Goal: Information Seeking & Learning: Learn about a topic

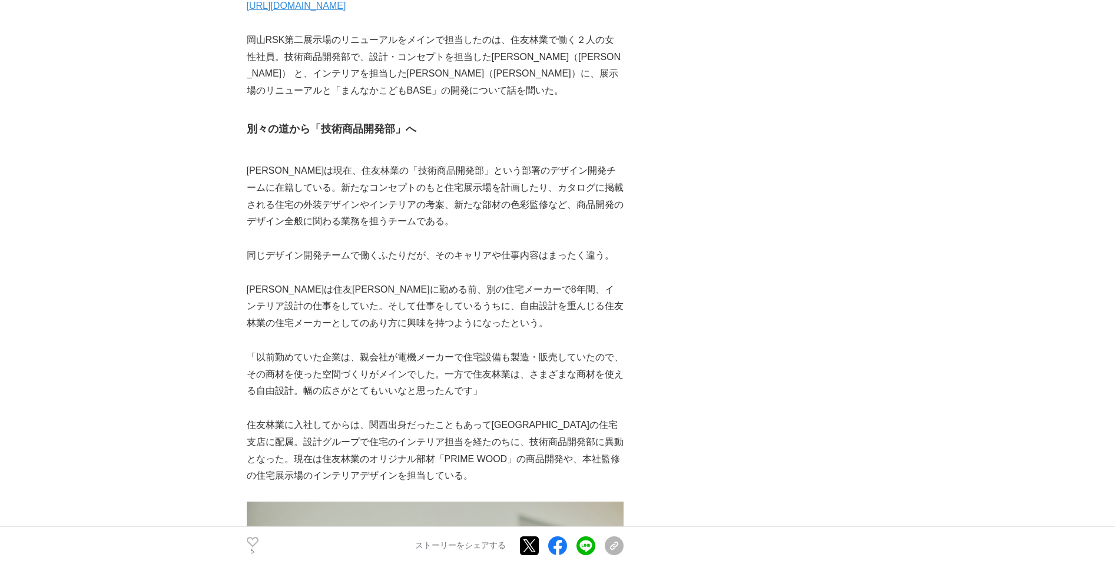
scroll to position [845, 0]
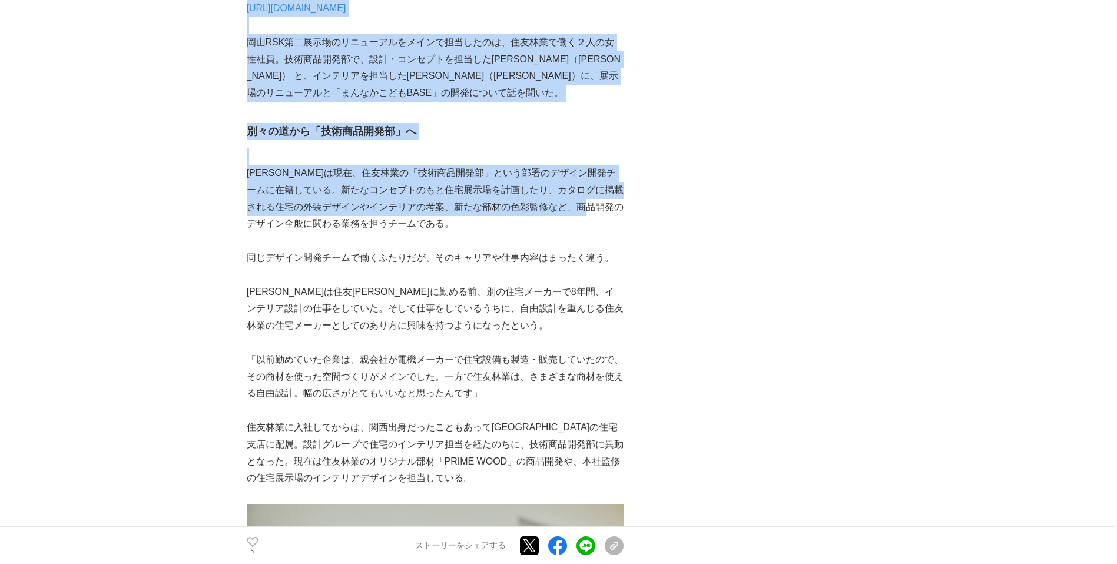
drag, startPoint x: 243, startPoint y: 172, endPoint x: 246, endPoint y: 219, distance: 46.6
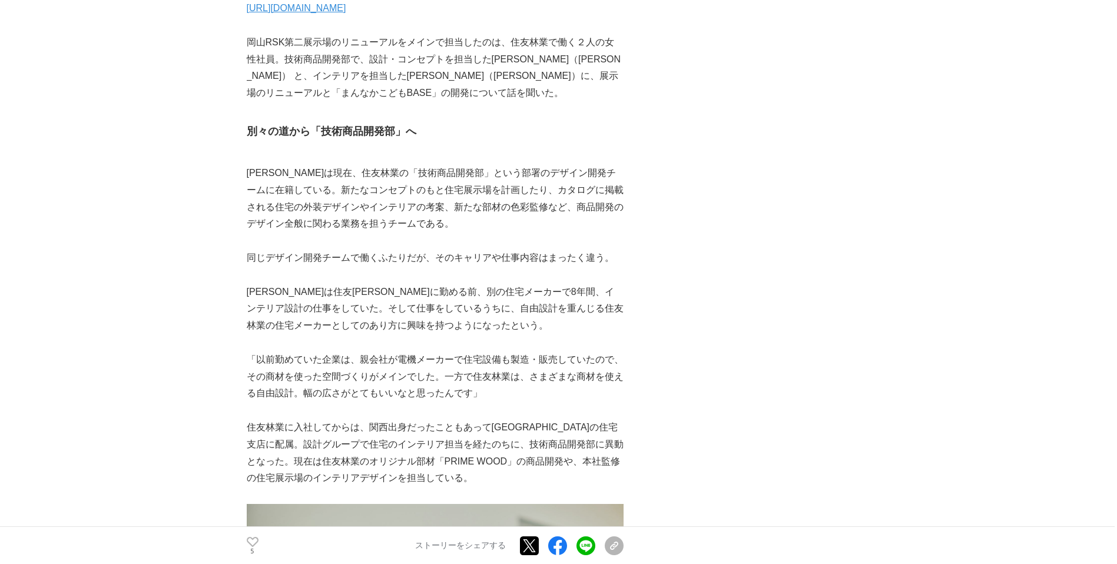
drag, startPoint x: 246, startPoint y: 219, endPoint x: 235, endPoint y: 235, distance: 19.6
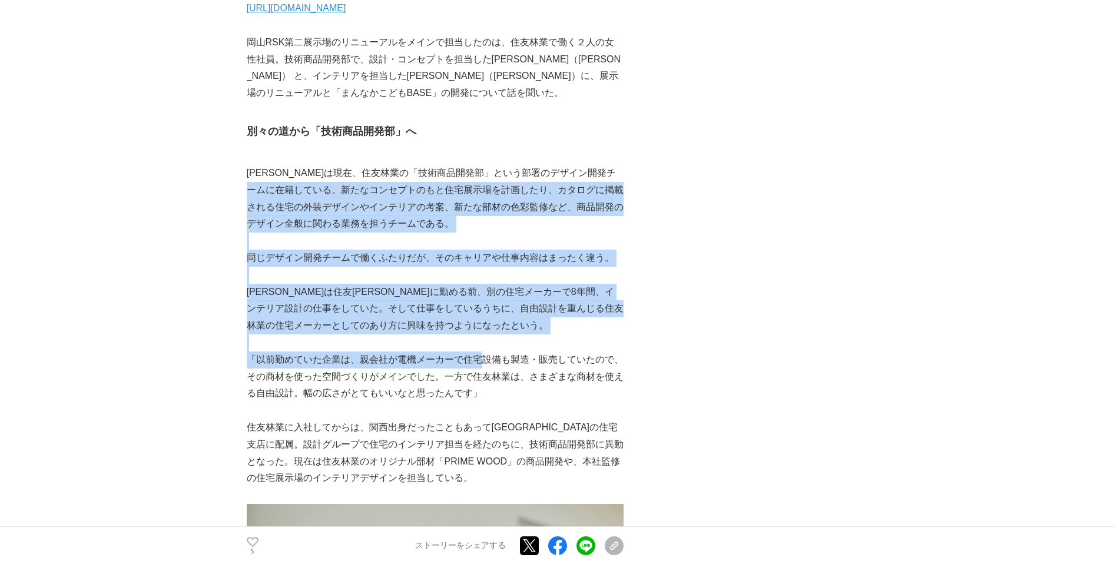
drag, startPoint x: 284, startPoint y: 184, endPoint x: 477, endPoint y: 367, distance: 266.0
drag, startPoint x: 477, startPoint y: 367, endPoint x: 325, endPoint y: 382, distance: 153.2
click at [325, 382] on p "「以前勤めていた企業は、親会社が電機メーカーで住宅設備も製造・販売していたので、その商材を使った空間づくりがメインでした。一方で住友林業は、さまざまな商材を使…" at bounding box center [435, 376] width 377 height 51
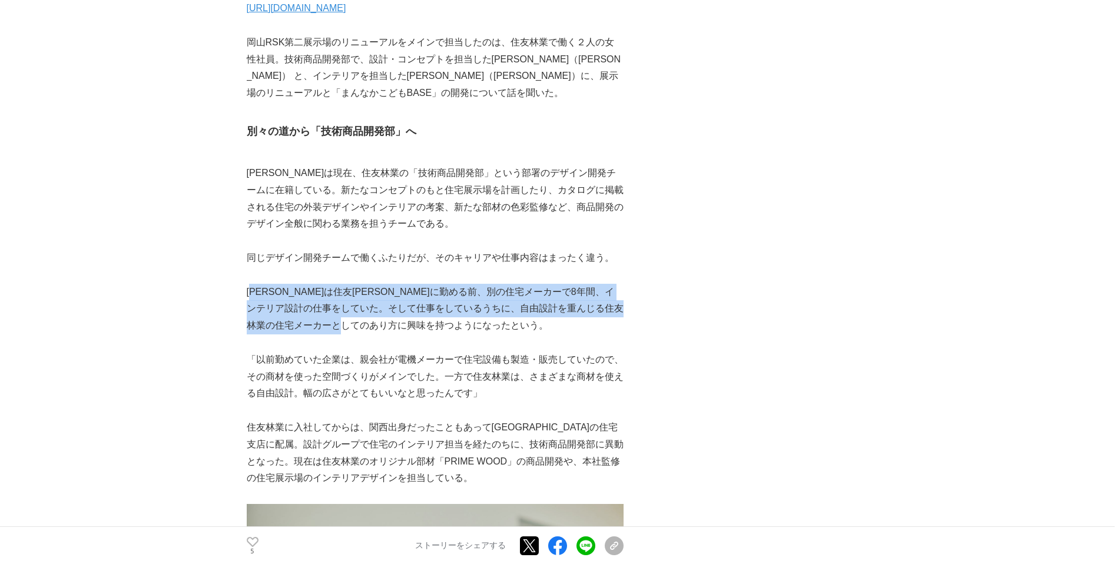
drag, startPoint x: 254, startPoint y: 294, endPoint x: 516, endPoint y: 324, distance: 263.6
click at [516, 324] on p "[PERSON_NAME]は住友[PERSON_NAME]に勤める前、別の住宅メーカーで8年間、インテリア設計の仕事をしていた。そして仕事をしているうちに、自…" at bounding box center [435, 309] width 377 height 51
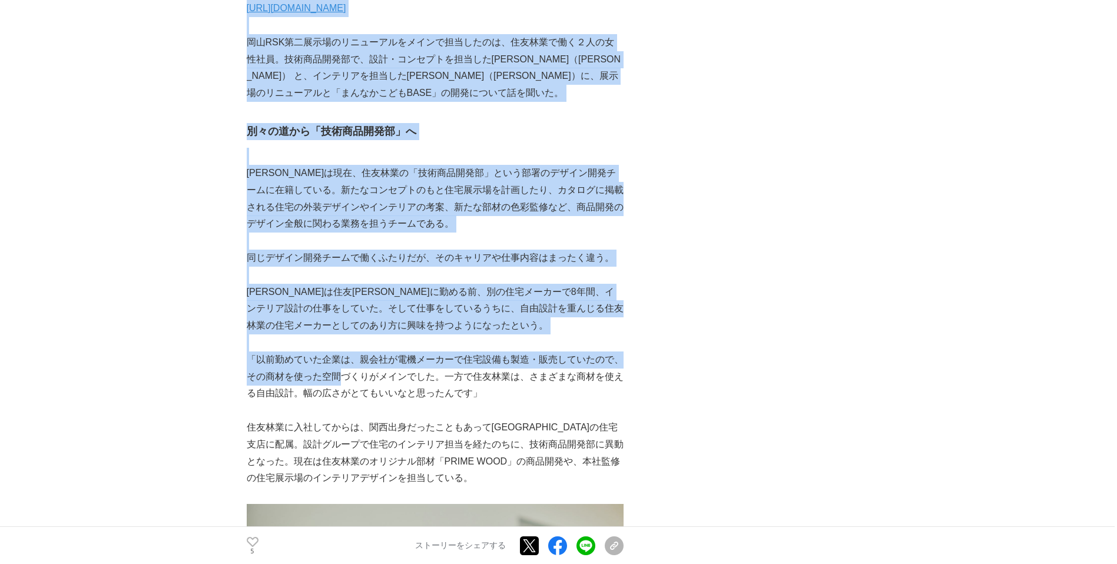
drag, startPoint x: 240, startPoint y: 360, endPoint x: 346, endPoint y: 373, distance: 106.2
drag, startPoint x: 346, startPoint y: 373, endPoint x: 333, endPoint y: 380, distance: 14.8
click at [335, 379] on p "「以前勤めていた企業は、親会社が電機メーカーで住宅設備も製造・販売していたので、その商材を使った空間づくりがメインでした。一方で住友林業は、さまざまな商材を使…" at bounding box center [435, 376] width 377 height 51
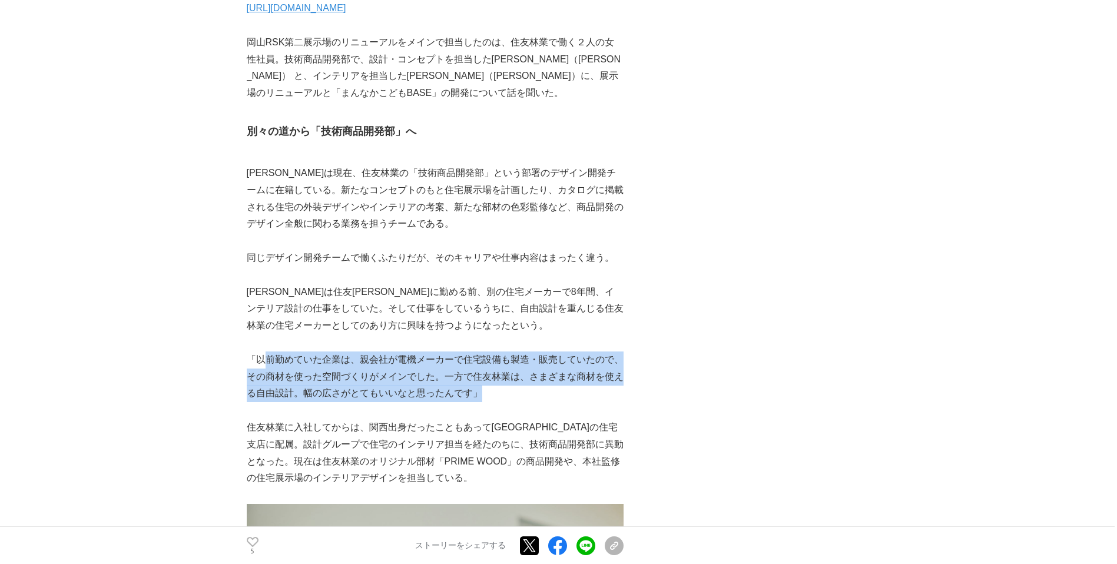
drag, startPoint x: 261, startPoint y: 358, endPoint x: 520, endPoint y: 398, distance: 262.1
click at [520, 398] on p "「以前勤めていた企業は、親会社が電機メーカーで住宅設備も製造・販売していたので、その商材を使った空間づくりがメインでした。一方で住友林業は、さまざまな商材を使…" at bounding box center [435, 376] width 377 height 51
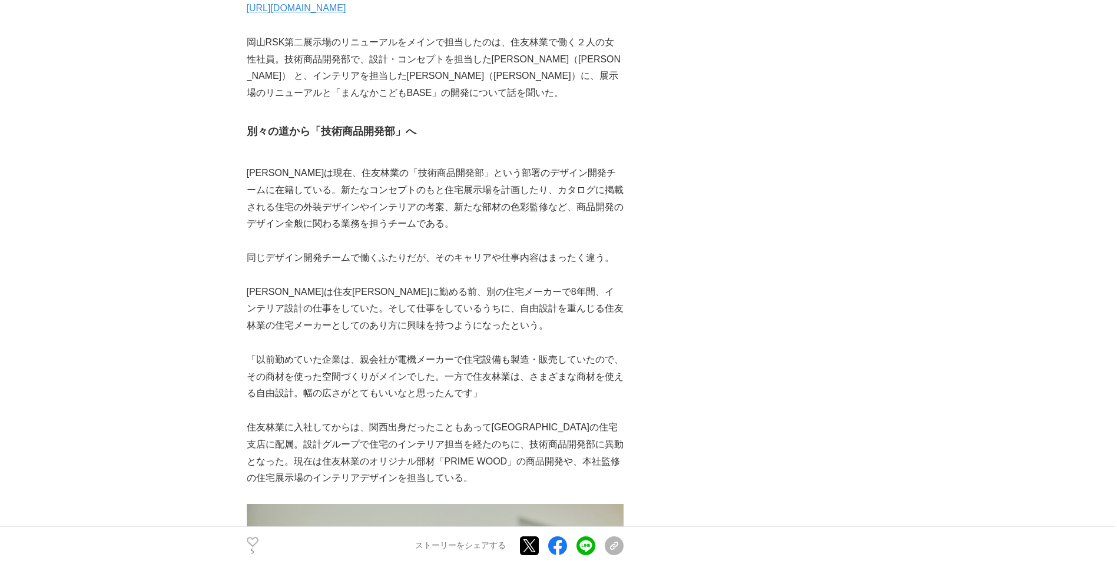
drag, startPoint x: 520, startPoint y: 398, endPoint x: 214, endPoint y: 393, distance: 306.7
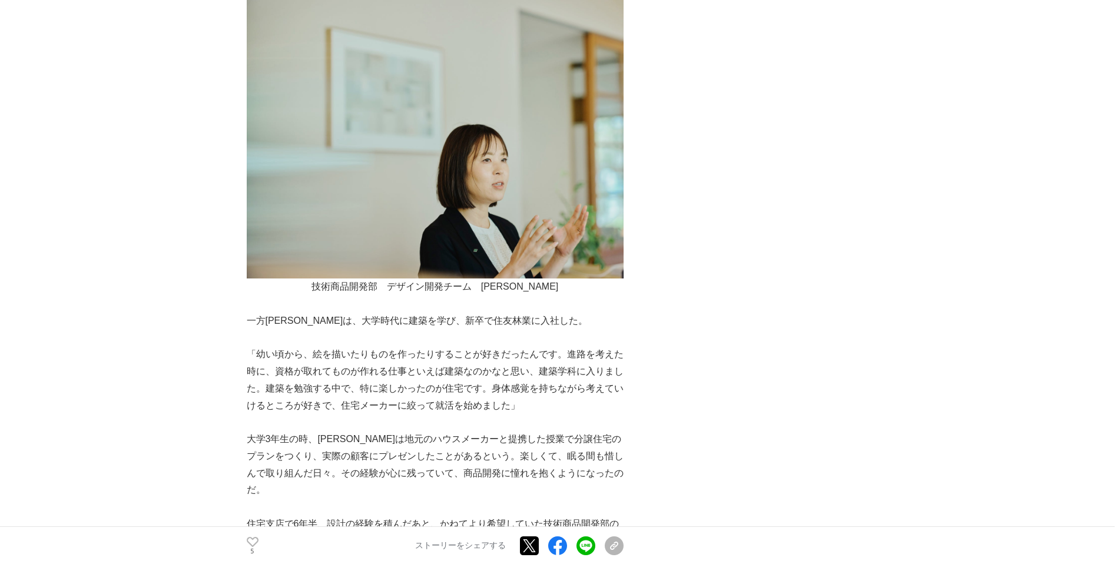
scroll to position [1353, 0]
drag, startPoint x: 253, startPoint y: 321, endPoint x: 330, endPoint y: 321, distance: 77.7
click at [330, 321] on p "一方[PERSON_NAME]は、大学時代に建築を学び、新卒で住友林業に入社した。" at bounding box center [435, 321] width 377 height 17
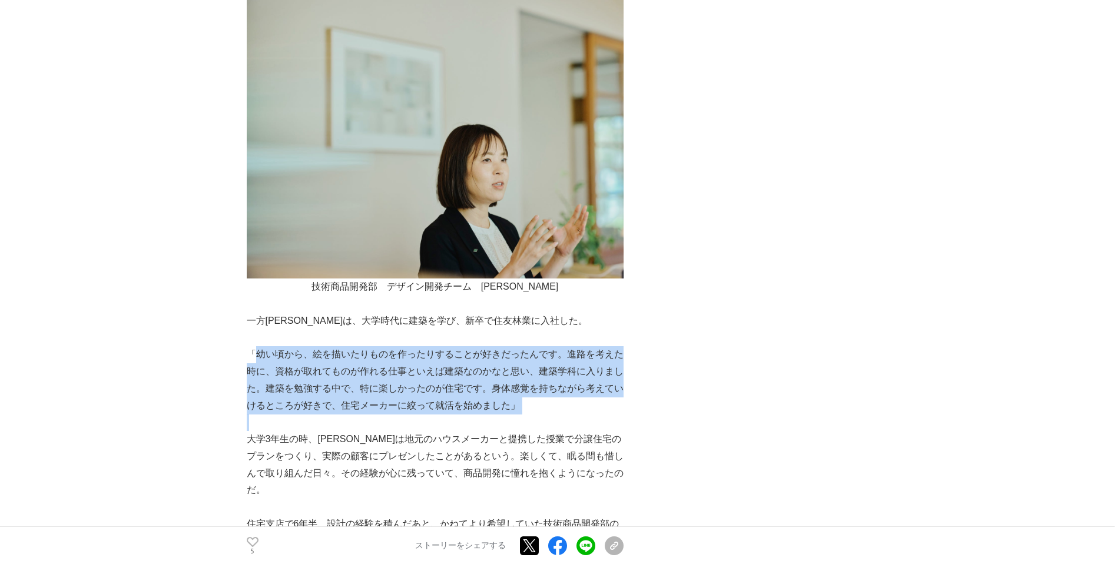
drag, startPoint x: 330, startPoint y: 321, endPoint x: 257, endPoint y: 418, distance: 121.5
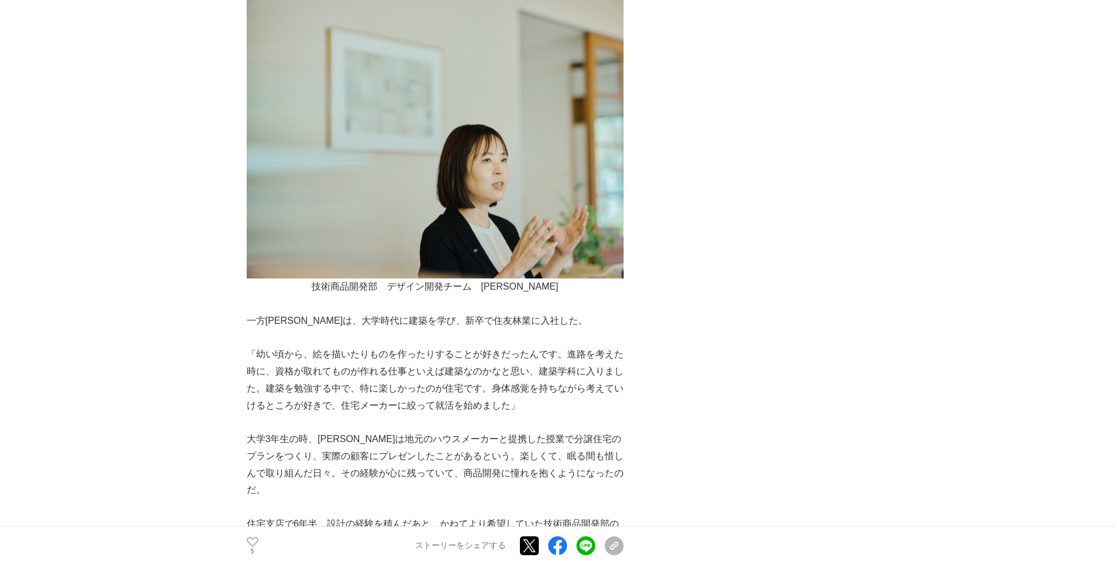
drag, startPoint x: 257, startPoint y: 418, endPoint x: 200, endPoint y: 419, distance: 57.7
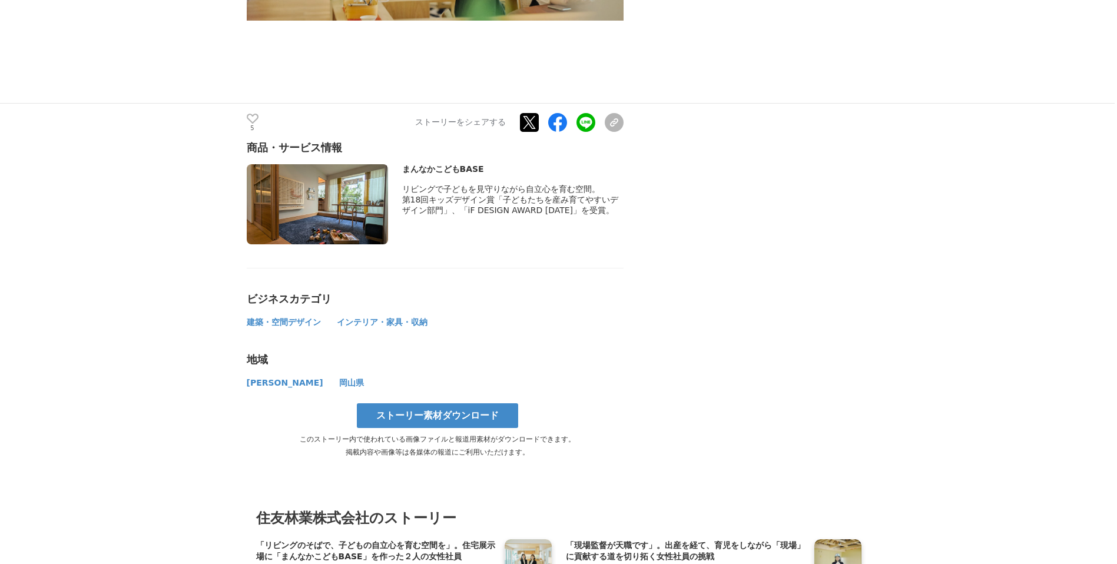
scroll to position [6090, 0]
click at [318, 164] on img at bounding box center [317, 204] width 141 height 80
click at [433, 164] on div "まんなかこどもBASE" at bounding box center [512, 169] width 221 height 11
click at [455, 195] on span "第18回キッズデザイン賞「子どもたちを産み育てやすいデザイン部門」、「iF DESIGN AWARD [DATE]」を受賞。" at bounding box center [510, 205] width 217 height 20
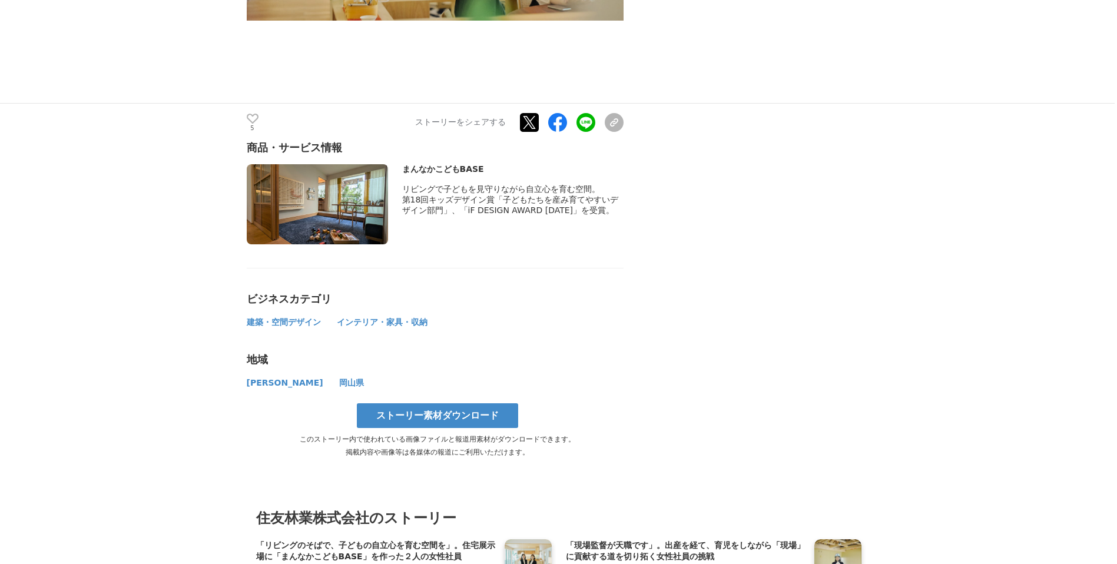
click at [335, 164] on img at bounding box center [317, 204] width 141 height 80
click at [268, 164] on img at bounding box center [317, 204] width 141 height 80
click at [398, 164] on div "まんなかこどもBASE リビングで子どもを見守りながら自立心を育む空間。" at bounding box center [435, 204] width 377 height 80
click at [349, 164] on img at bounding box center [317, 204] width 141 height 80
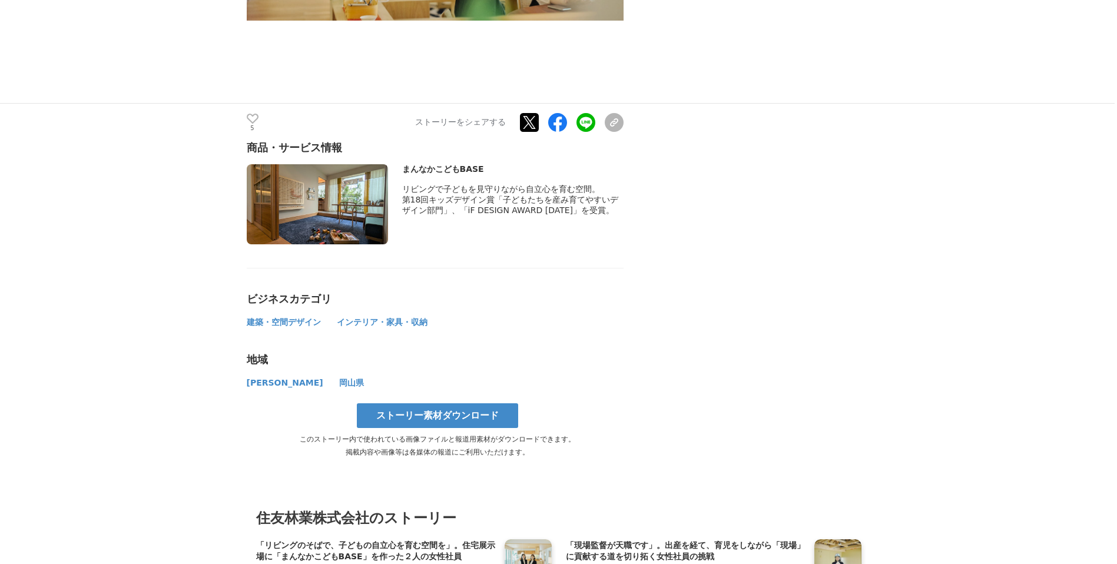
click at [290, 141] on div "商品・サービス情報 まんなかこどもBASE" at bounding box center [435, 193] width 377 height 104
click at [423, 164] on div "まんなかこどもBASE" at bounding box center [512, 169] width 221 height 11
click at [476, 184] on span "リビングで子どもを見守りながら自立心を育む空間。" at bounding box center [501, 188] width 198 height 9
click at [433, 195] on span "第18回キッズデザイン賞「子どもたちを産み育てやすいデザイン部門」、「iF DESIGN AWARD [DATE]」を受賞。" at bounding box center [510, 205] width 217 height 20
click at [574, 195] on span "第18回キッズデザイン賞「子どもたちを産み育てやすいデザイン部門」、「iF DESIGN AWARD [DATE]」を受賞。" at bounding box center [510, 205] width 217 height 20
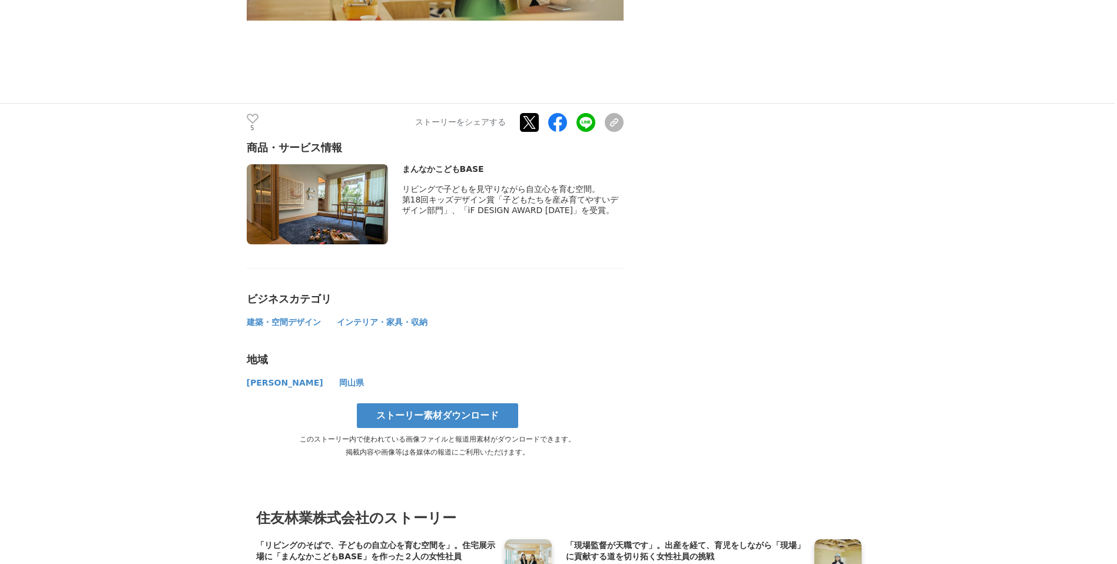
click at [576, 195] on span "第18回キッズデザイン賞「子どもたちを産み育てやすいデザイン部門」、「iF DESIGN AWARD [DATE]」を受賞。" at bounding box center [510, 205] width 217 height 20
click at [291, 164] on img at bounding box center [317, 204] width 141 height 80
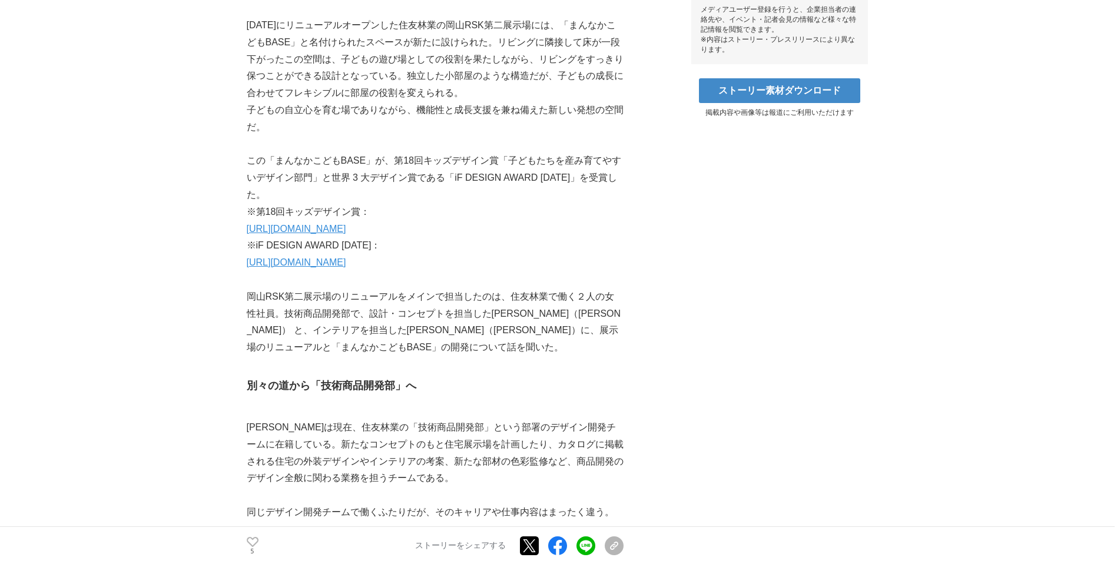
scroll to position [592, 0]
click at [279, 264] on link "[URL][DOMAIN_NAME]" at bounding box center [296, 262] width 99 height 10
click at [346, 226] on link "[URL][DOMAIN_NAME]" at bounding box center [296, 228] width 99 height 10
